Goal: Task Accomplishment & Management: Use online tool/utility

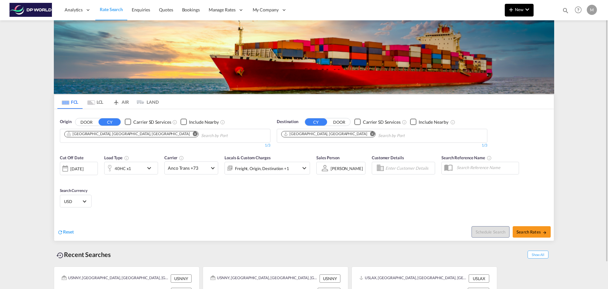
click at [527, 10] on md-icon "icon-chevron-down" at bounding box center [528, 10] width 8 height 8
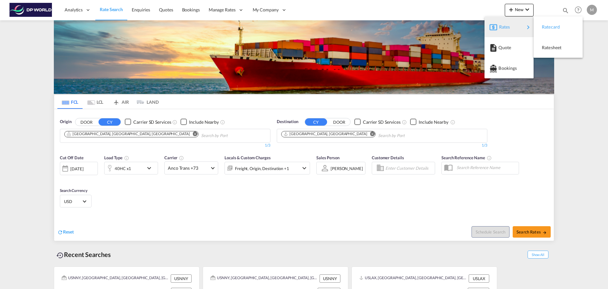
click at [554, 30] on div "Ratecard" at bounding box center [553, 27] width 23 height 16
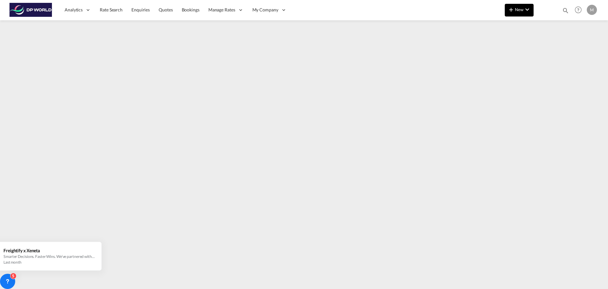
click at [515, 9] on md-icon "icon-plus 400-fg" at bounding box center [511, 10] width 8 height 8
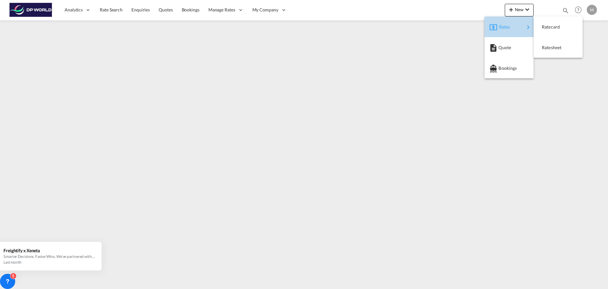
click at [507, 27] on span "Rates" at bounding box center [503, 27] width 8 height 13
click at [551, 30] on div "Ratecard" at bounding box center [553, 27] width 23 height 16
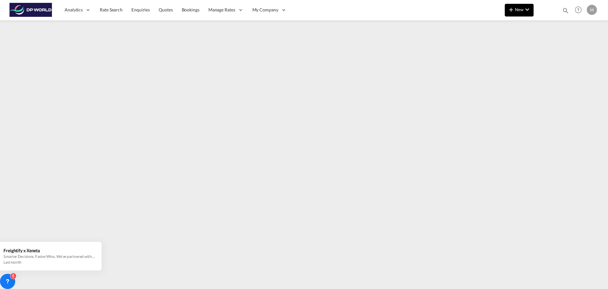
click at [508, 9] on md-icon "icon-plus 400-fg" at bounding box center [511, 10] width 8 height 8
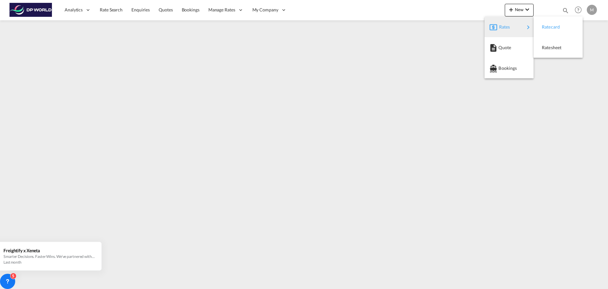
click at [549, 26] on span "Ratecard" at bounding box center [545, 27] width 7 height 13
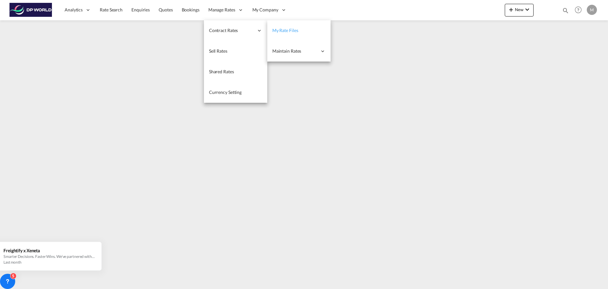
click at [292, 30] on span "My Rate Files" at bounding box center [285, 30] width 26 height 5
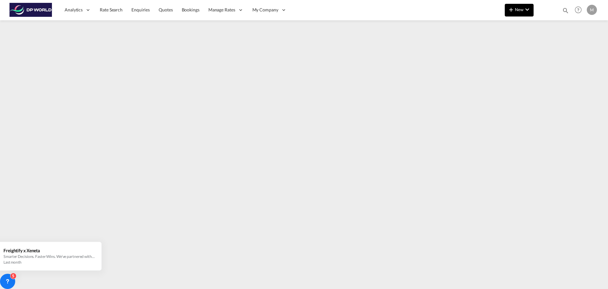
click at [513, 9] on md-icon "icon-plus 400-fg" at bounding box center [511, 10] width 8 height 8
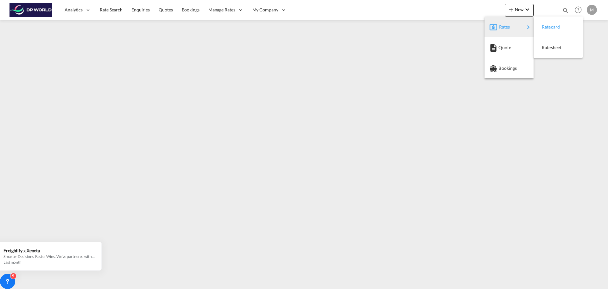
click at [549, 24] on span "Ratecard" at bounding box center [545, 27] width 7 height 13
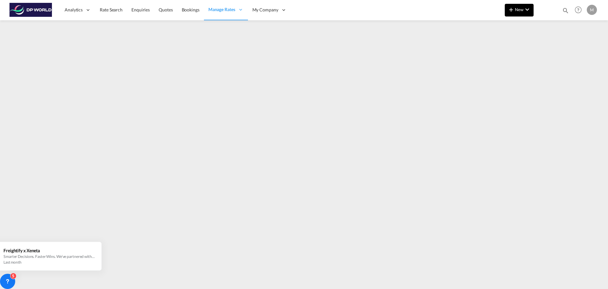
click at [528, 10] on md-icon "icon-chevron-down" at bounding box center [528, 10] width 8 height 8
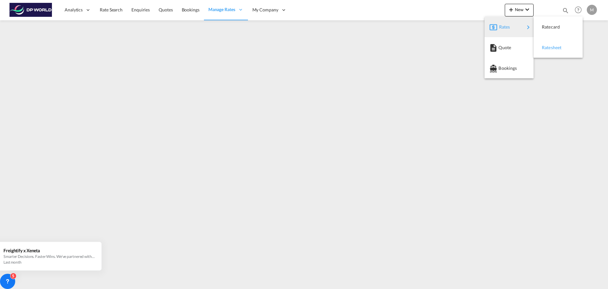
click at [549, 49] on span "Ratesheet" at bounding box center [545, 47] width 7 height 13
